Goal: Use online tool/utility: Utilize a website feature to perform a specific function

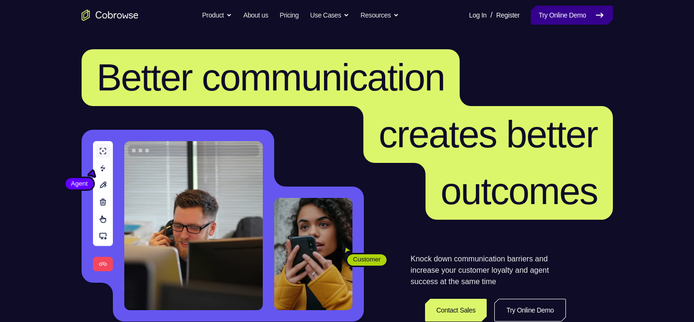
click at [563, 20] on link "Try Online Demo" at bounding box center [572, 15] width 82 height 19
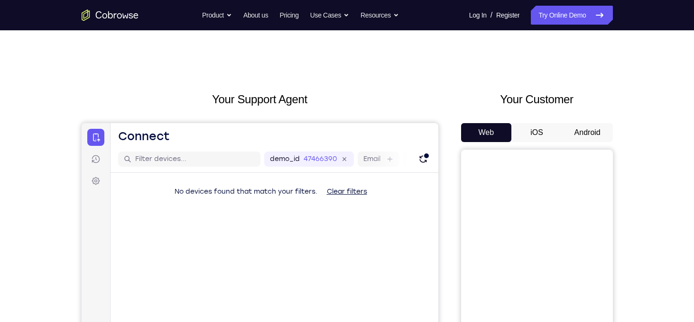
scroll to position [70, 0]
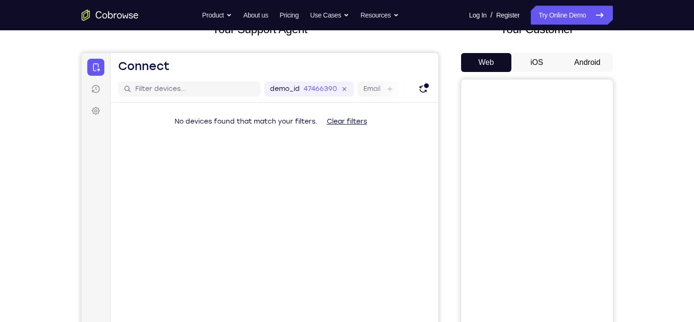
click at [582, 61] on button "Android" at bounding box center [587, 62] width 51 height 19
click at [656, 123] on div "Your Support Agent Your Customer Web iOS Android Next Steps We’d be happy to gi…" at bounding box center [347, 272] width 694 height 625
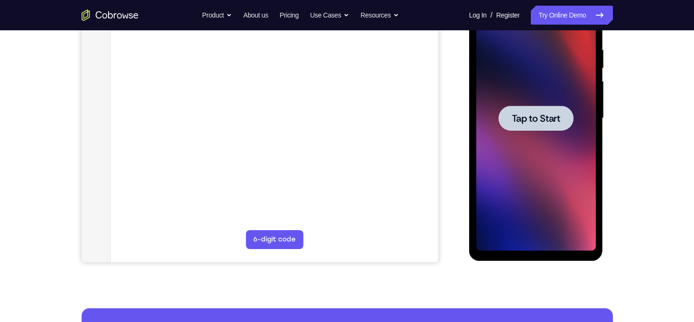
scroll to position [119, 0]
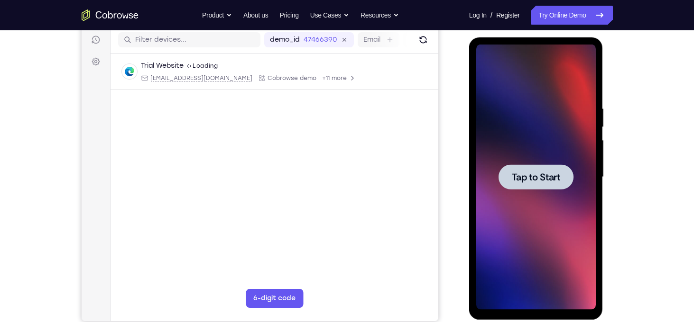
click at [557, 183] on div at bounding box center [535, 177] width 75 height 25
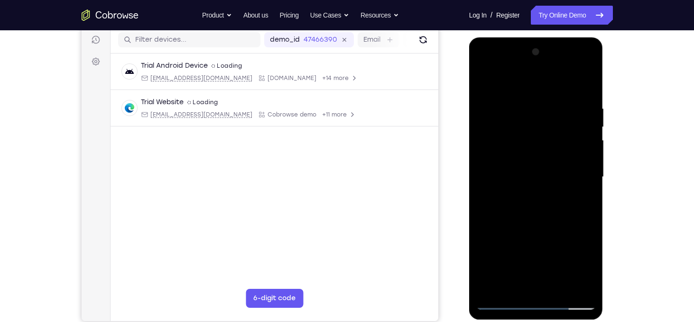
click at [533, 303] on div at bounding box center [535, 177] width 119 height 265
click at [574, 260] on div at bounding box center [535, 177] width 119 height 265
click at [516, 86] on div at bounding box center [535, 177] width 119 height 265
click at [575, 176] on div at bounding box center [535, 177] width 119 height 265
click at [526, 195] on div at bounding box center [535, 177] width 119 height 265
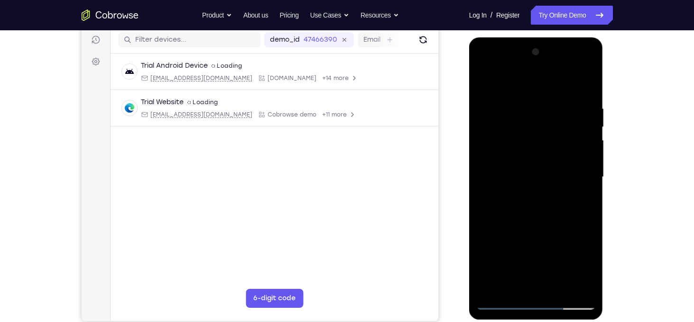
click at [522, 158] on div at bounding box center [535, 177] width 119 height 265
click at [522, 169] on div at bounding box center [535, 177] width 119 height 265
click at [543, 193] on div at bounding box center [535, 177] width 119 height 265
